Goal: Task Accomplishment & Management: Complete application form

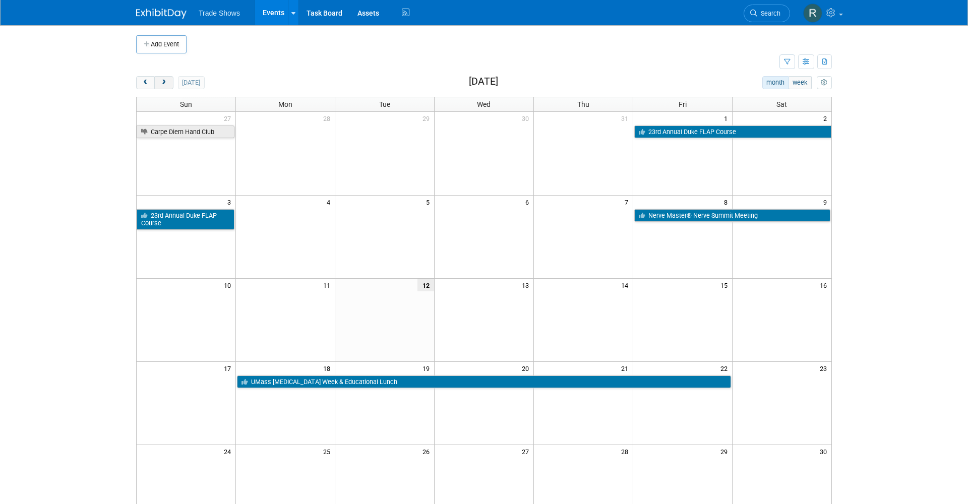
click at [169, 81] on button "next" at bounding box center [163, 82] width 19 height 13
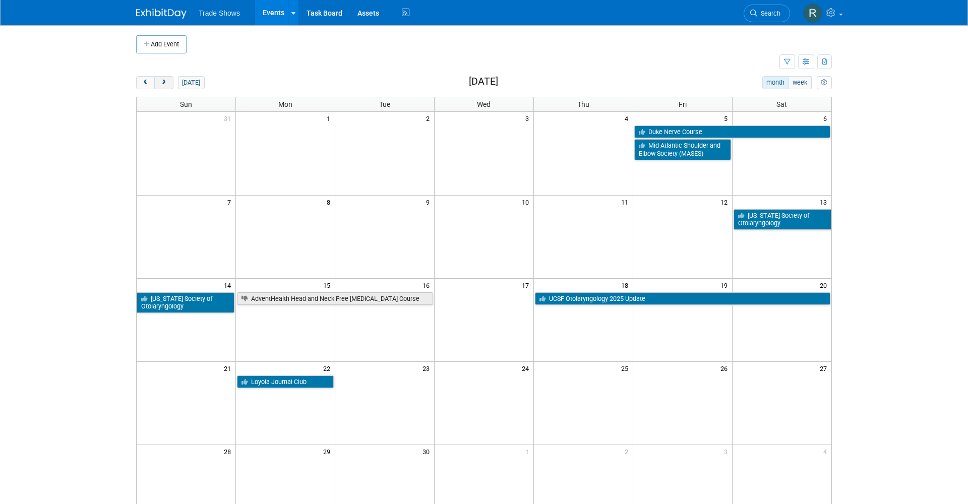
click at [169, 81] on button "next" at bounding box center [163, 82] width 19 height 13
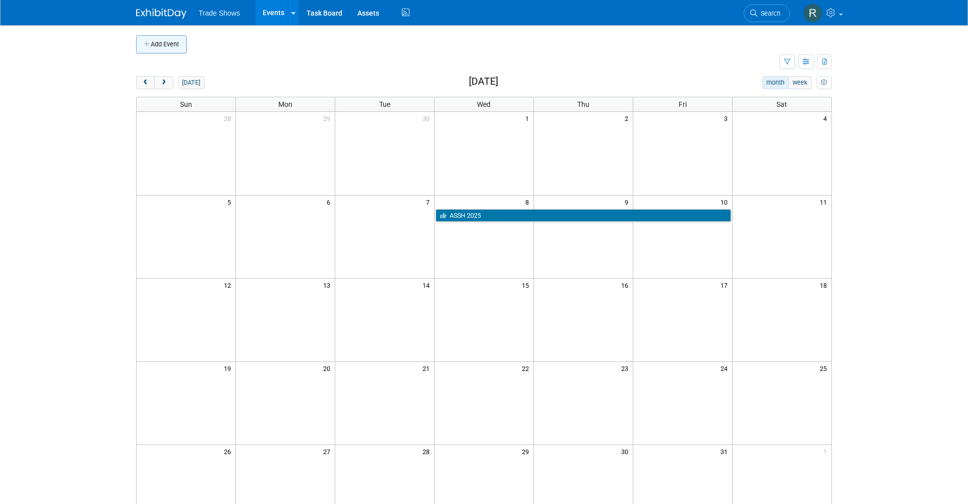
click at [162, 42] on button "Add Event" at bounding box center [161, 44] width 50 height 18
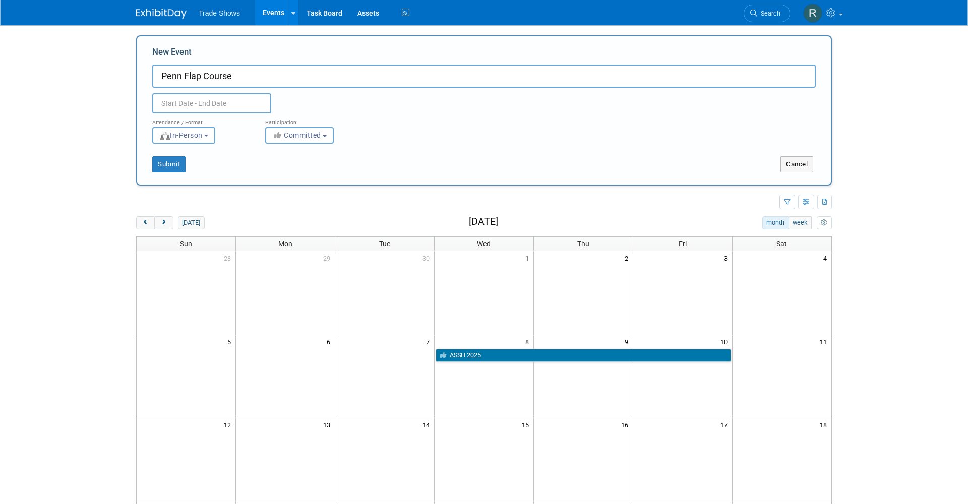
type input "Penn Flap Course"
click at [212, 114] on div "Attendance / Format:" at bounding box center [201, 119] width 98 height 13
click at [213, 113] on div "Attendance / Format:" at bounding box center [201, 119] width 98 height 13
click at [215, 111] on body "Trade Shows Events Add Event Bulk Upload Events Shareable Event Boards Recently…" at bounding box center [484, 252] width 968 height 504
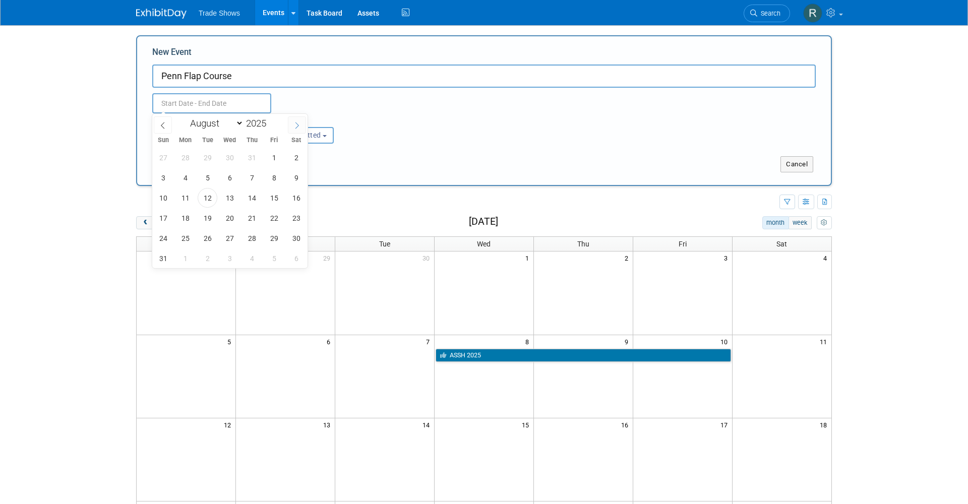
click at [299, 122] on span at bounding box center [297, 124] width 18 height 17
select select "9"
click at [275, 220] on span "24" at bounding box center [274, 218] width 20 height 20
drag, startPoint x: 275, startPoint y: 220, endPoint x: 285, endPoint y: 220, distance: 9.6
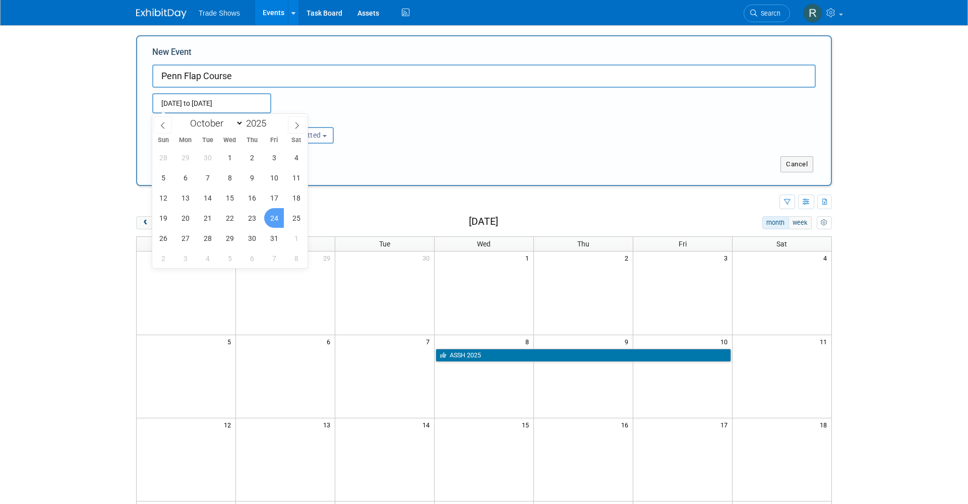
click at [285, 220] on div "28 29 30 1 2 3 4 5 6 7 8 9 10 11 12 13 14 15 16 17 18 19 20 21 22 23 24 25 26 2…" at bounding box center [229, 207] width 155 height 121
click at [298, 220] on span "25" at bounding box center [296, 218] width 20 height 20
type input "Oct 24, 2025 to Oct 25, 2025"
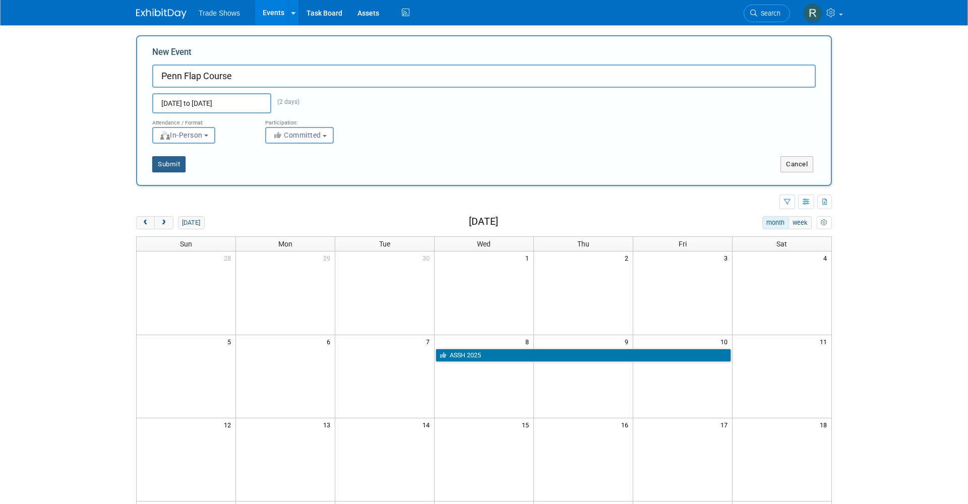
click at [172, 163] on button "Submit" at bounding box center [168, 164] width 33 height 16
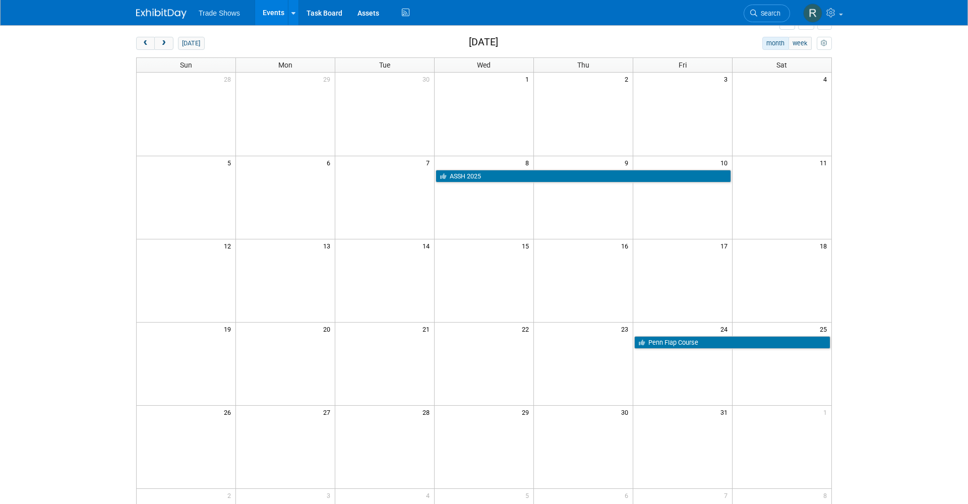
scroll to position [40, 0]
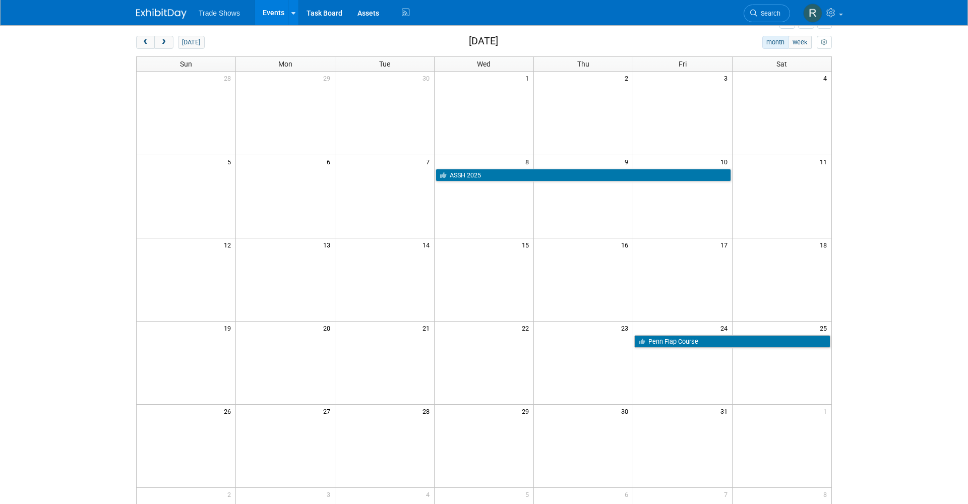
click at [156, 319] on td at bounding box center [186, 279] width 99 height 83
click at [360, 14] on link "Assets" at bounding box center [368, 12] width 37 height 25
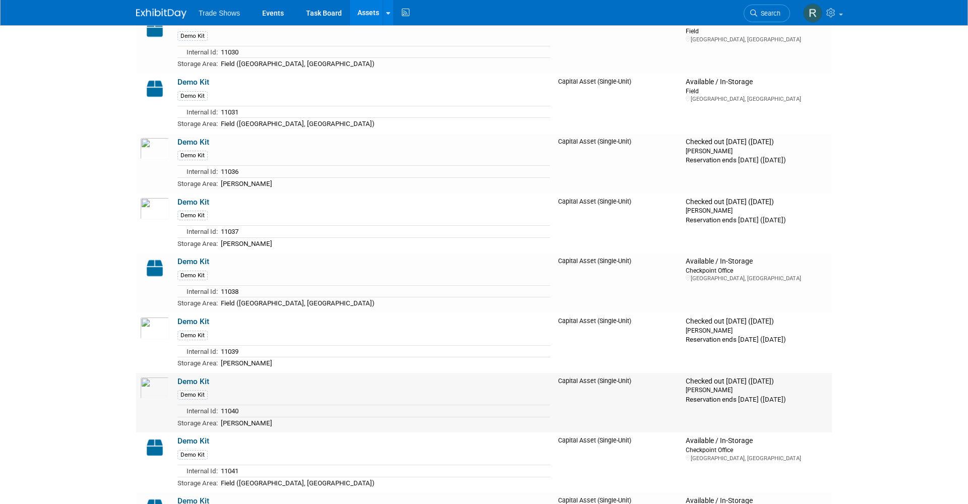
scroll to position [1414, 0]
